Goal: Task Accomplishment & Management: Complete application form

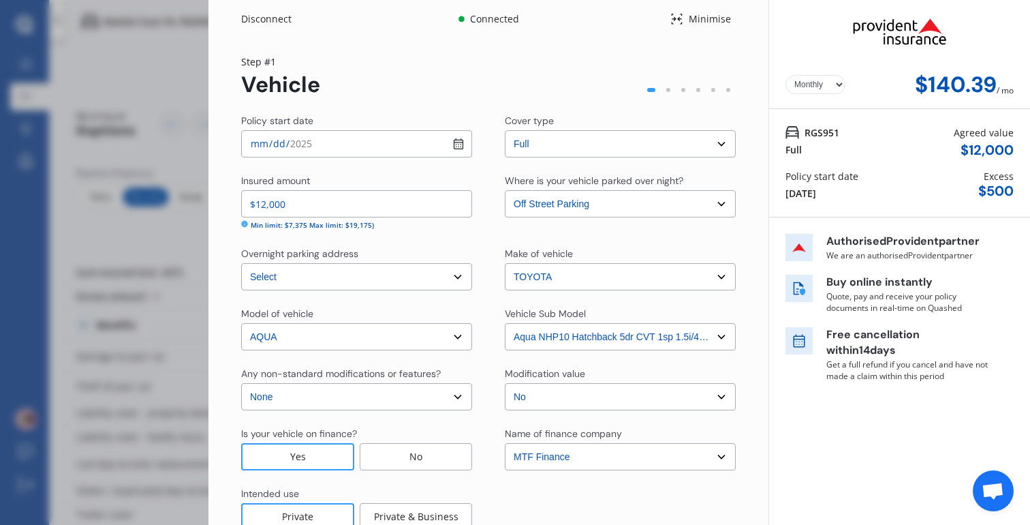
select select "full"
select select "OFF-STREET"
select select "[STREET_ADDRESS]"
select select "TOYOTA"
select select "AQUA"
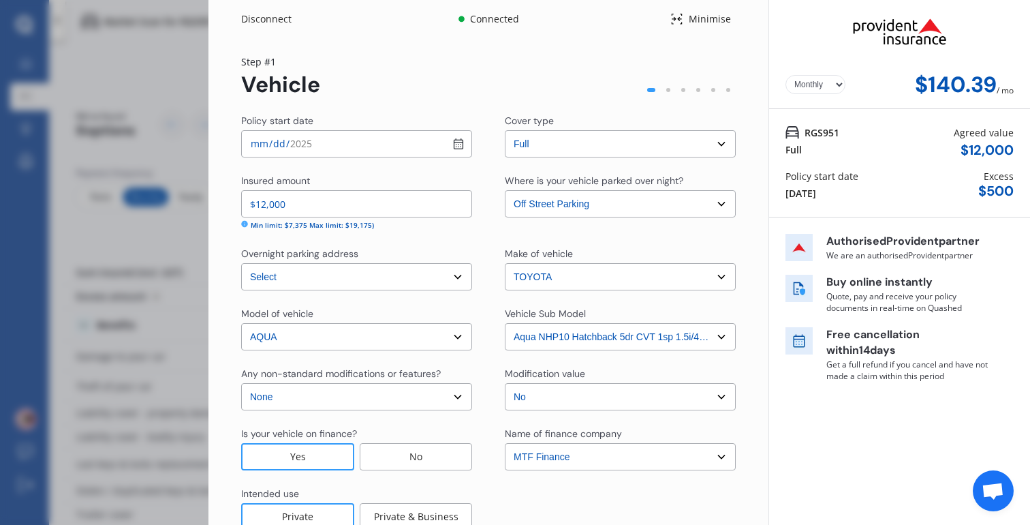
select select "NZVTOYO2020AEGJ"
select select "none"
select select "NO"
select select "FC0038"
select select "Monthly"
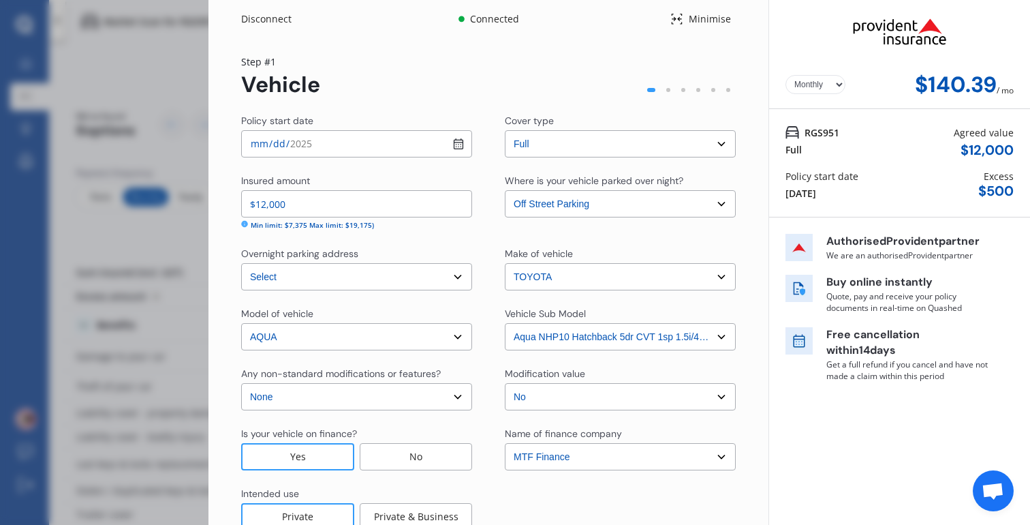
scroll to position [360, 0]
